Goal: Task Accomplishment & Management: Manage account settings

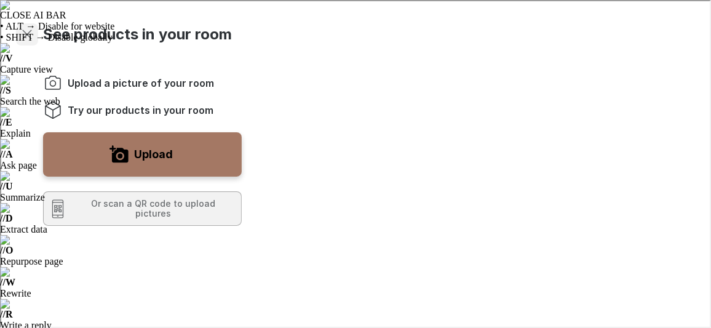
click at [26, 32] on line "Exit visualizer" at bounding box center [26, 33] width 9 height 9
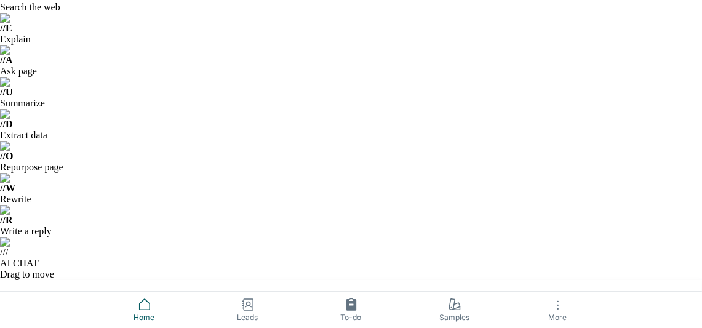
scroll to position [162, 0]
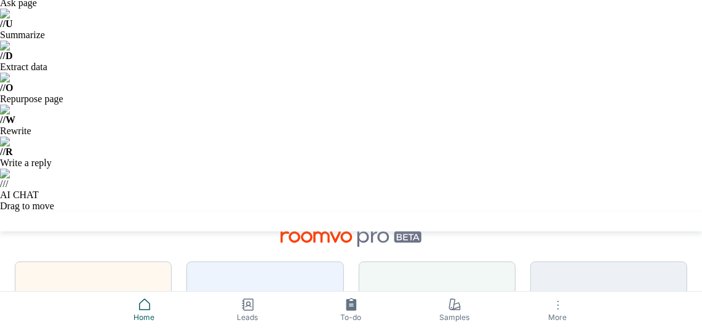
click at [148, 306] on icon at bounding box center [144, 304] width 15 height 15
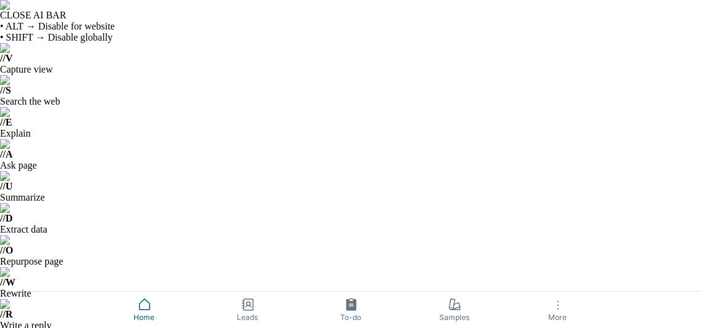
click at [251, 309] on rect at bounding box center [248, 304] width 9 height 11
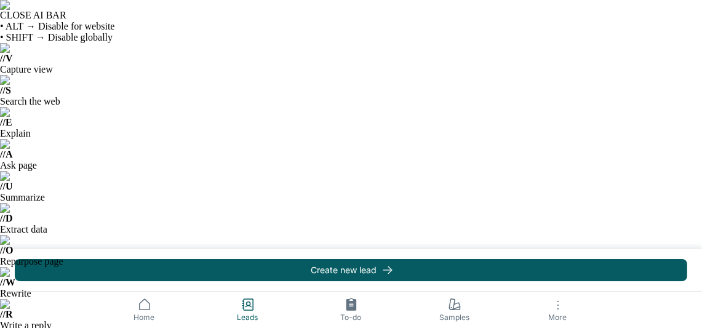
click at [455, 311] on icon at bounding box center [454, 304] width 15 height 15
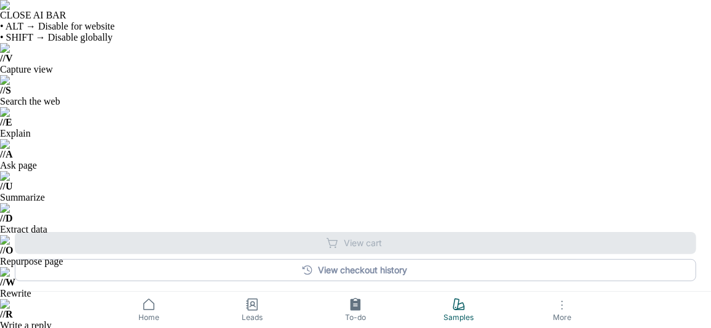
click at [557, 310] on icon "button" at bounding box center [562, 305] width 15 height 15
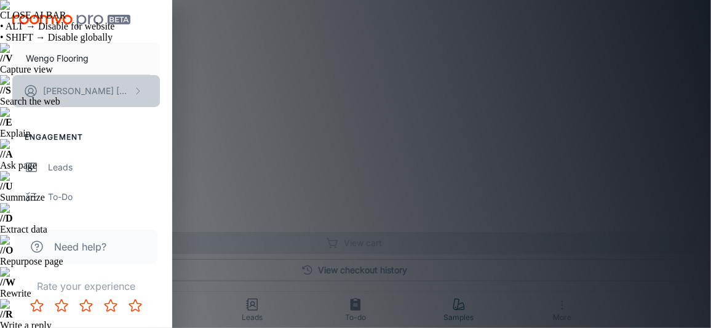
click at [103, 90] on p "[PERSON_NAME]" at bounding box center [86, 91] width 87 height 14
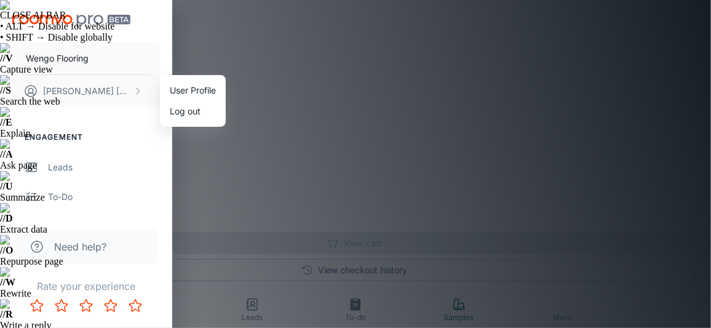
click at [185, 92] on li "User Profile" at bounding box center [193, 90] width 66 height 21
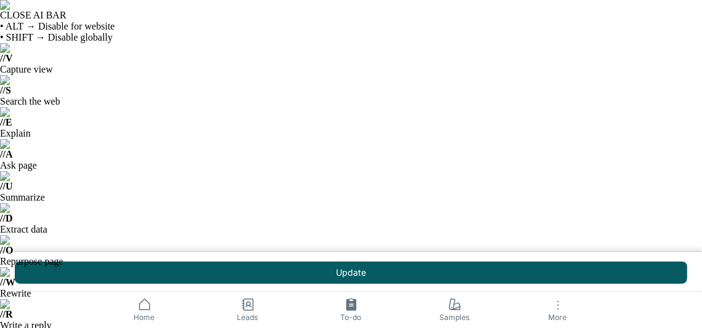
type input "[GEOGRAPHIC_DATA]"
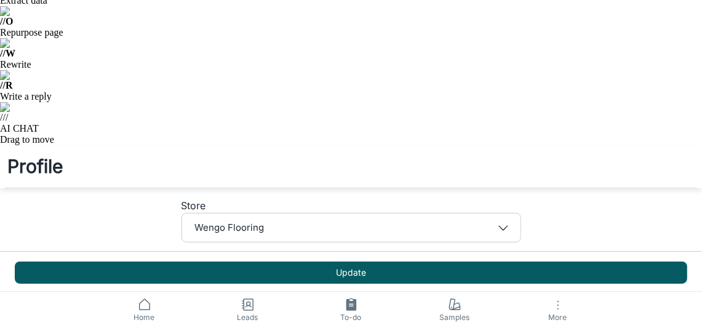
click at [146, 312] on span "Home" at bounding box center [144, 317] width 89 height 11
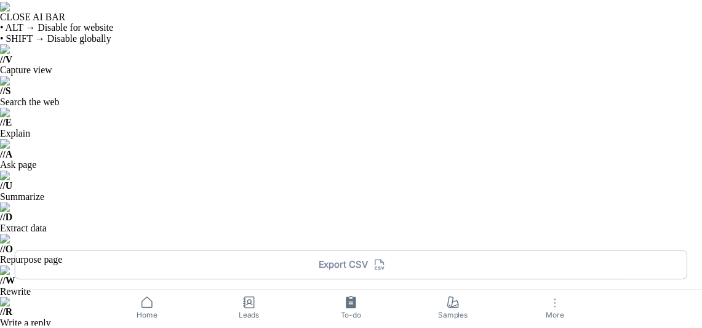
scroll to position [1876, 0]
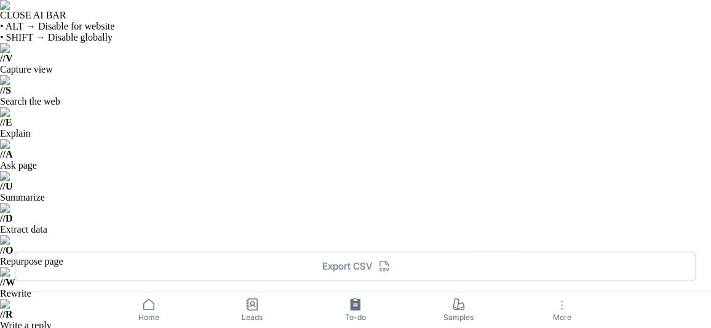
click at [567, 311] on icon "button" at bounding box center [562, 305] width 15 height 15
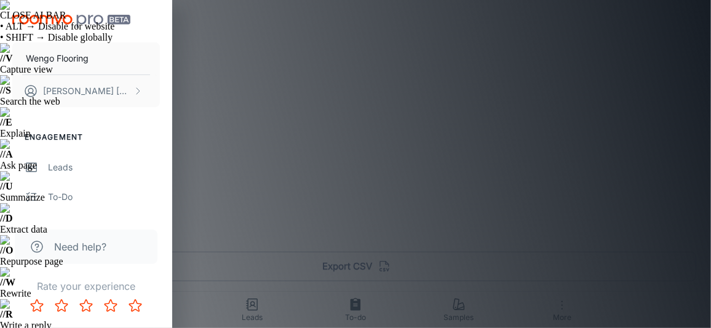
click at [567, 311] on div at bounding box center [355, 164] width 711 height 328
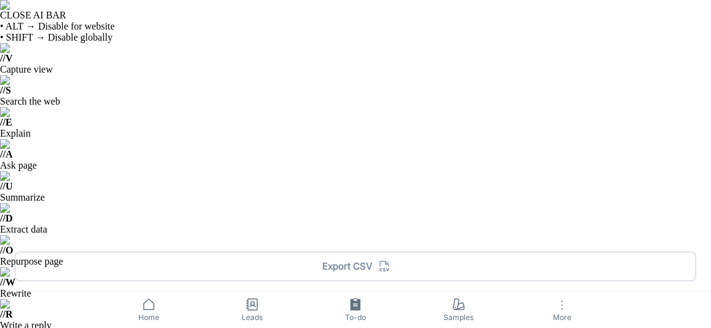
click at [147, 307] on icon at bounding box center [148, 304] width 15 height 15
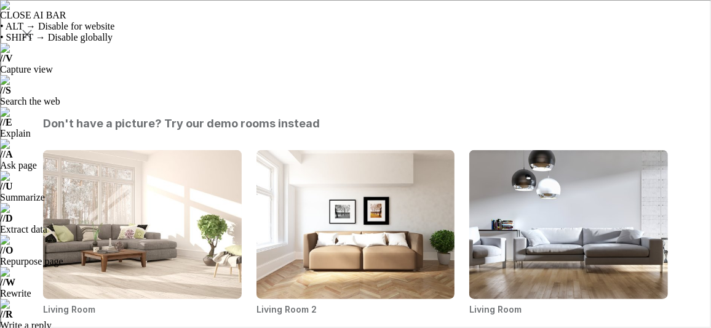
scroll to position [576, 0]
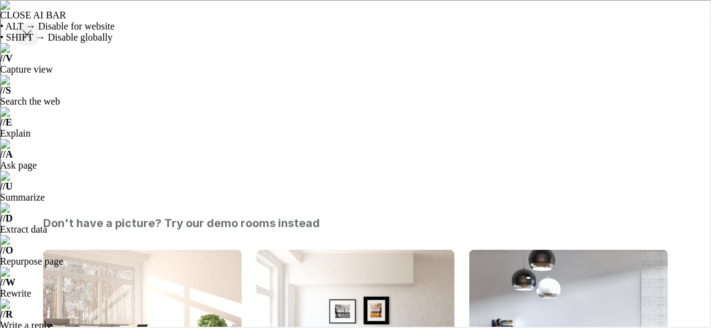
click at [26, 36] on icon "Exit visualizer" at bounding box center [25, 33] width 15 height 15
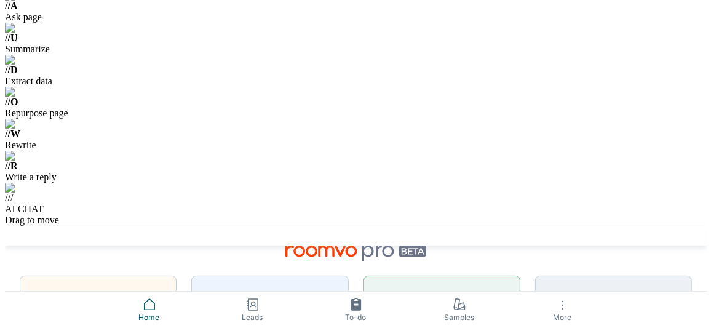
scroll to position [162, 0]
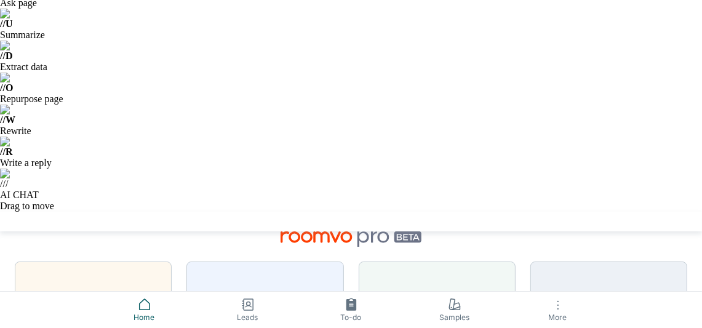
click at [561, 310] on icon "button" at bounding box center [558, 305] width 15 height 15
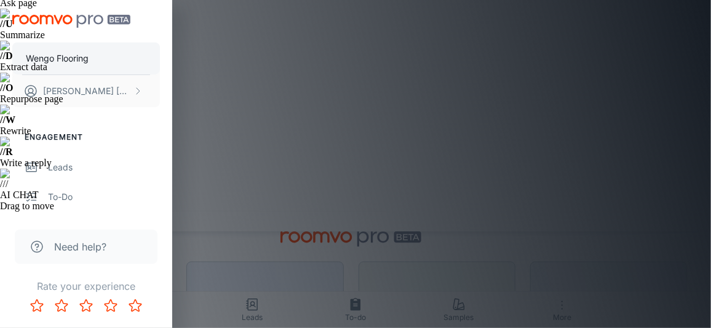
click at [76, 59] on p "Wengo Flooring" at bounding box center [57, 59] width 63 height 14
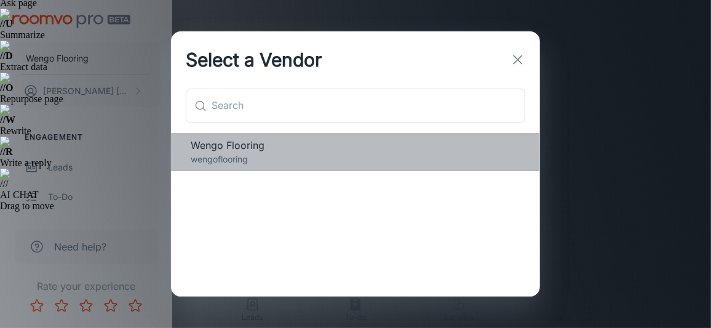
click at [214, 144] on span "Wengo Flooring" at bounding box center [356, 145] width 330 height 15
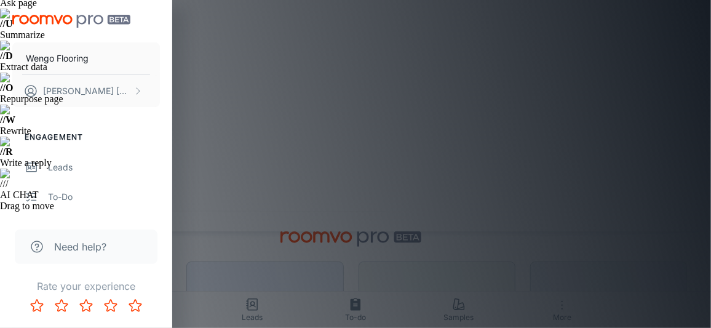
scroll to position [0, 0]
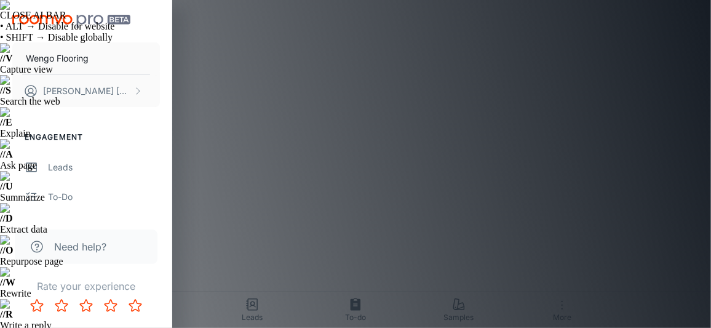
click at [421, 220] on div at bounding box center [355, 164] width 711 height 328
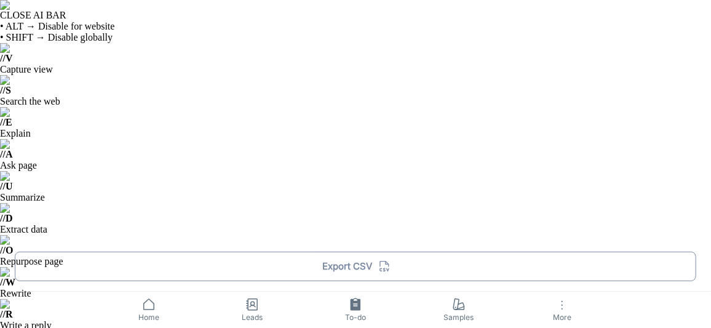
click at [478, 271] on button "Export CSV" at bounding box center [356, 267] width 682 height 30
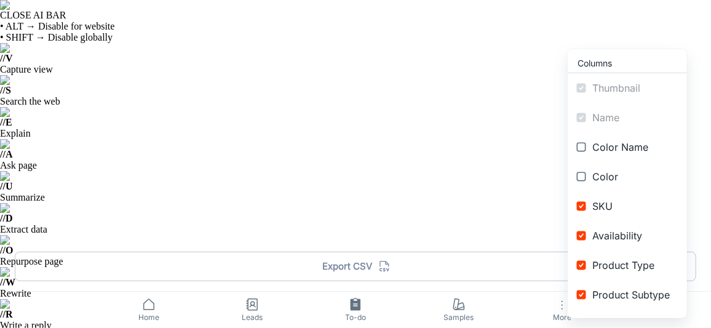
click at [476, 105] on div at bounding box center [355, 164] width 711 height 328
